Goal: Information Seeking & Learning: Learn about a topic

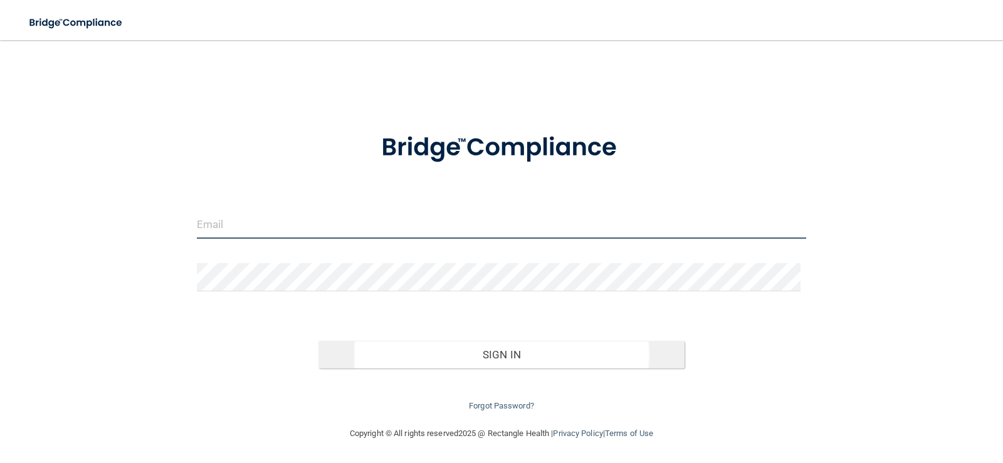
type input "[EMAIL_ADDRESS][DOMAIN_NAME]"
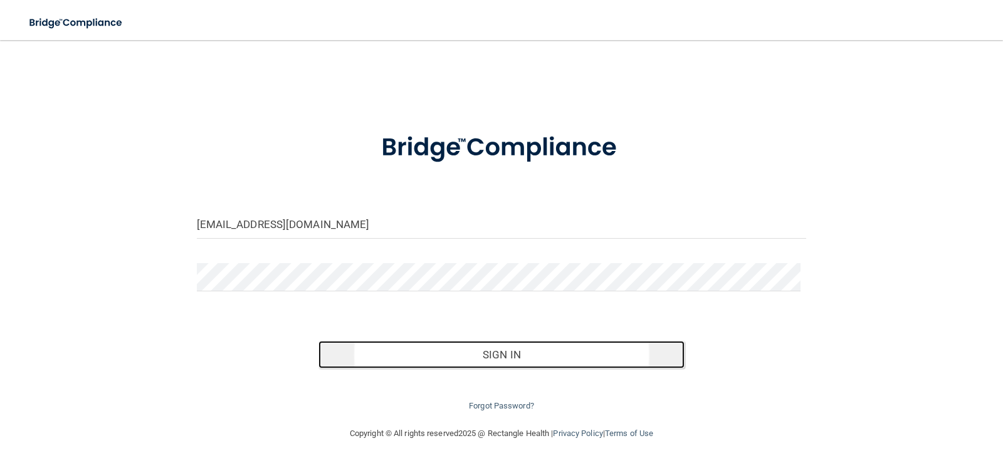
click at [495, 352] on button "Sign In" at bounding box center [501, 355] width 366 height 28
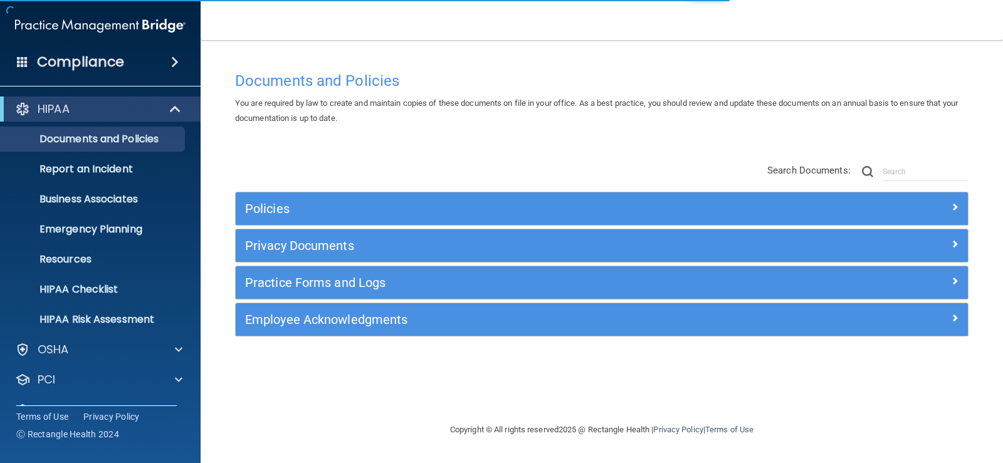
scroll to position [57, 0]
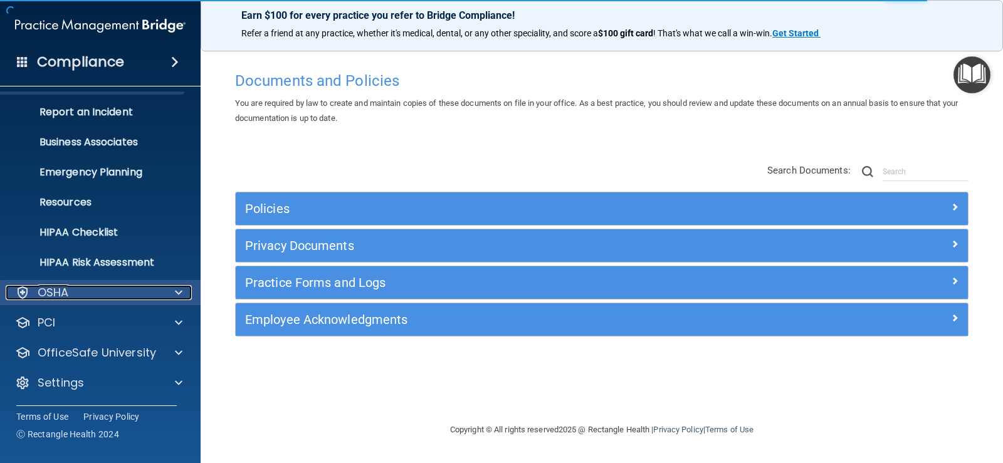
click at [180, 290] on span at bounding box center [179, 292] width 8 height 15
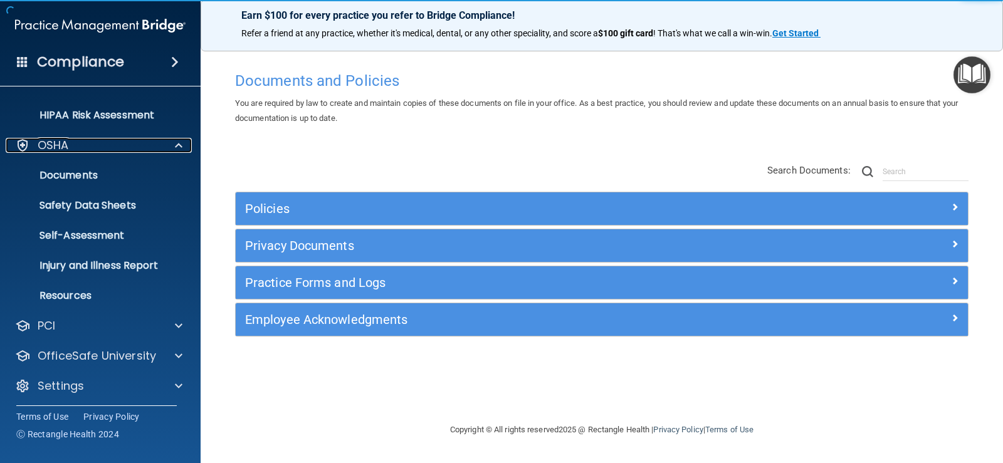
scroll to position [207, 0]
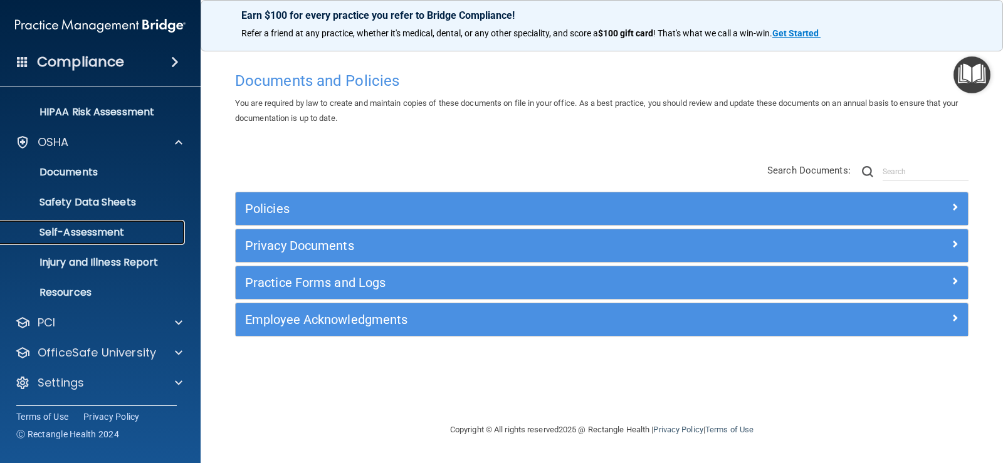
click at [117, 226] on p "Self-Assessment" at bounding box center [93, 232] width 171 height 13
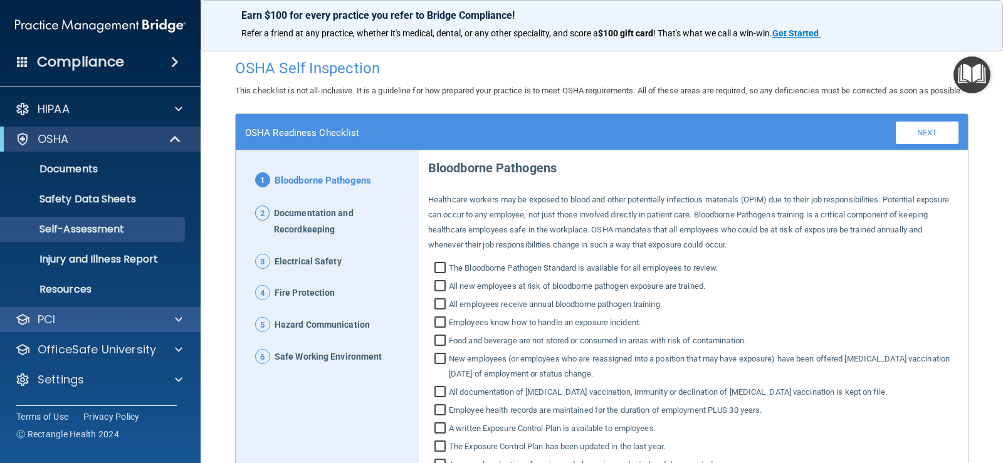
click at [161, 310] on div "PCI" at bounding box center [100, 319] width 201 height 25
click at [178, 323] on span at bounding box center [179, 319] width 8 height 15
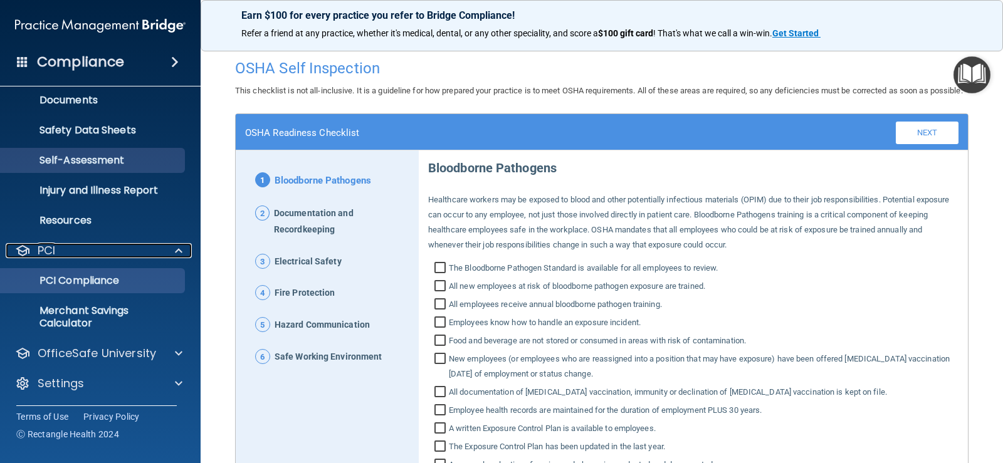
scroll to position [70, 0]
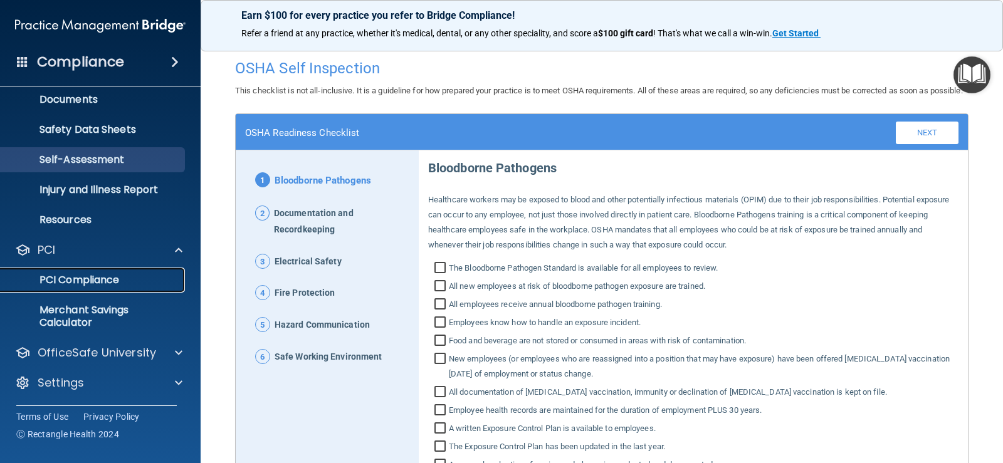
click at [102, 282] on p "PCI Compliance" at bounding box center [93, 280] width 171 height 13
